Goal: Find specific page/section: Locate a particular part of the current website

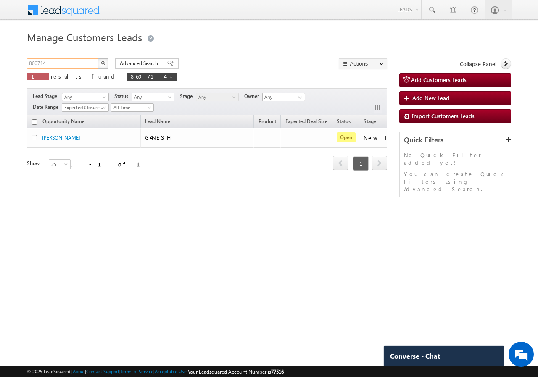
click at [74, 61] on input "860714" at bounding box center [63, 63] width 72 height 10
paste input "12492"
type input "812492"
click at [105, 64] on img "button" at bounding box center [103, 63] width 4 height 4
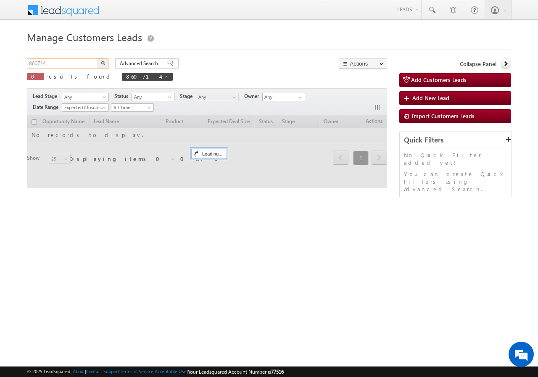
click at [59, 64] on input "860714" at bounding box center [63, 63] width 72 height 10
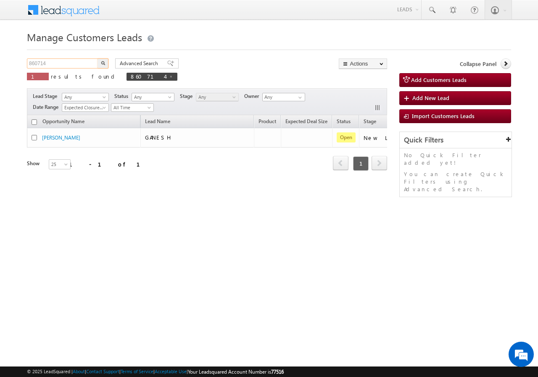
paste input "12492"
type input "812492"
click at [101, 62] on img "button" at bounding box center [103, 63] width 4 height 4
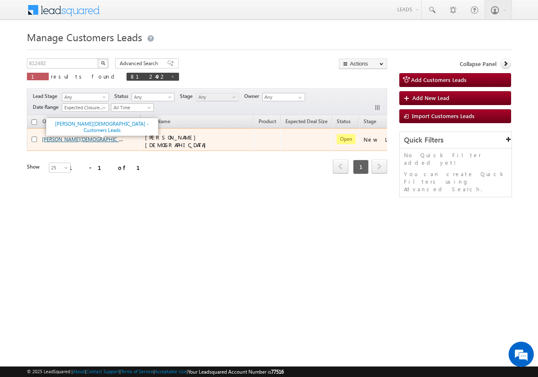
click at [61, 137] on link "[PERSON_NAME][DEMOGRAPHIC_DATA] - Customers Leads" at bounding box center [108, 138] width 132 height 7
